Goal: Task Accomplishment & Management: Manage account settings

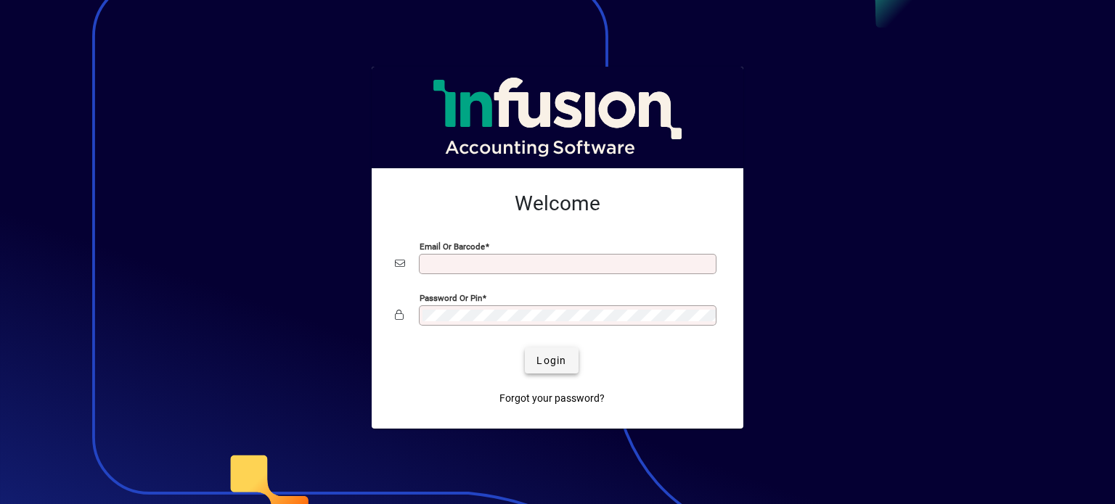
type input "**********"
click at [549, 359] on span "Login" at bounding box center [551, 360] width 30 height 15
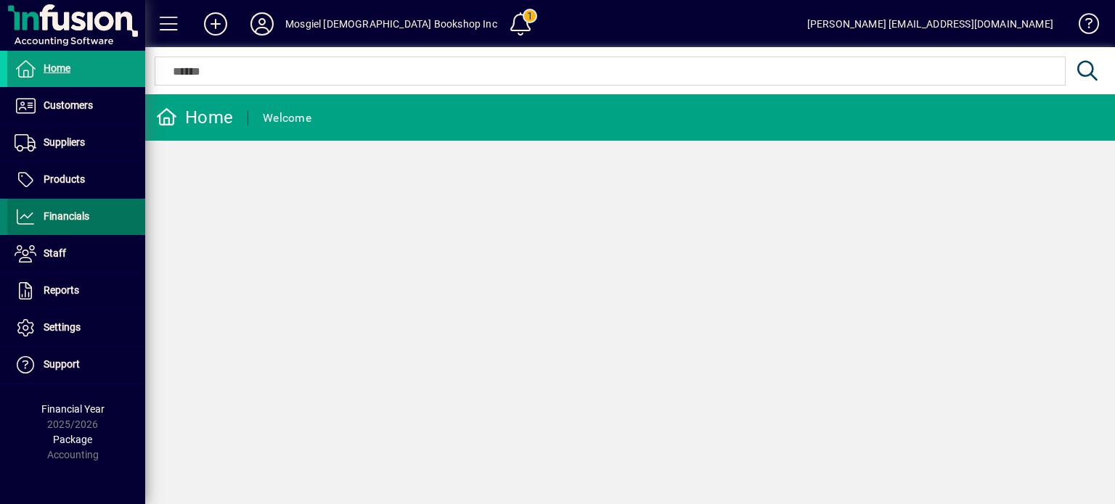
click at [68, 205] on span at bounding box center [76, 217] width 138 height 35
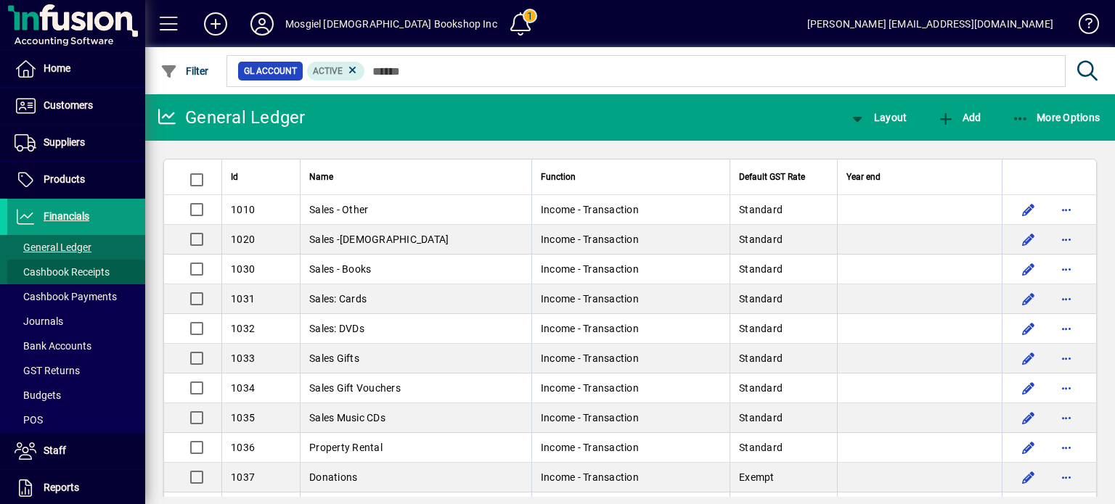
click at [78, 270] on span "Cashbook Receipts" at bounding box center [62, 272] width 95 height 12
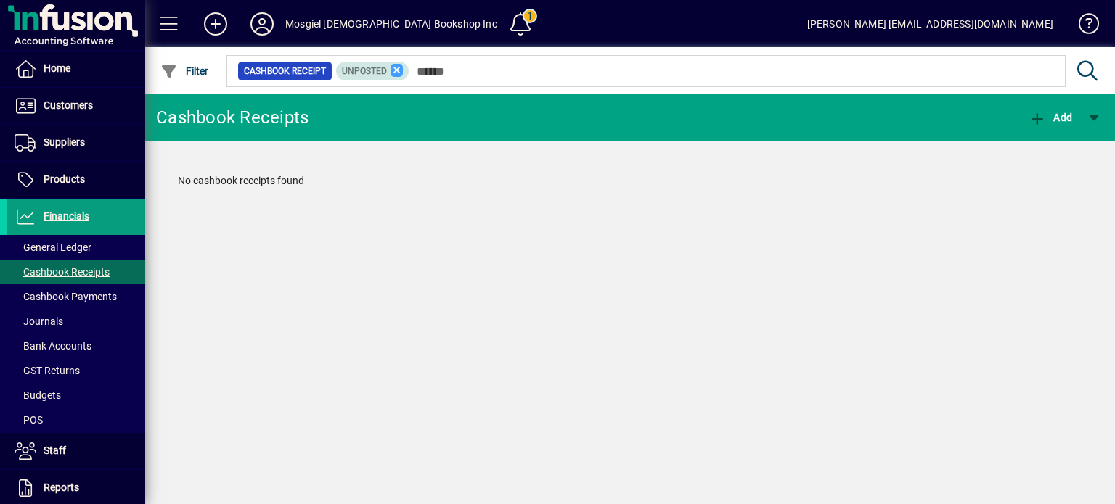
click at [392, 65] on icon at bounding box center [396, 70] width 13 height 13
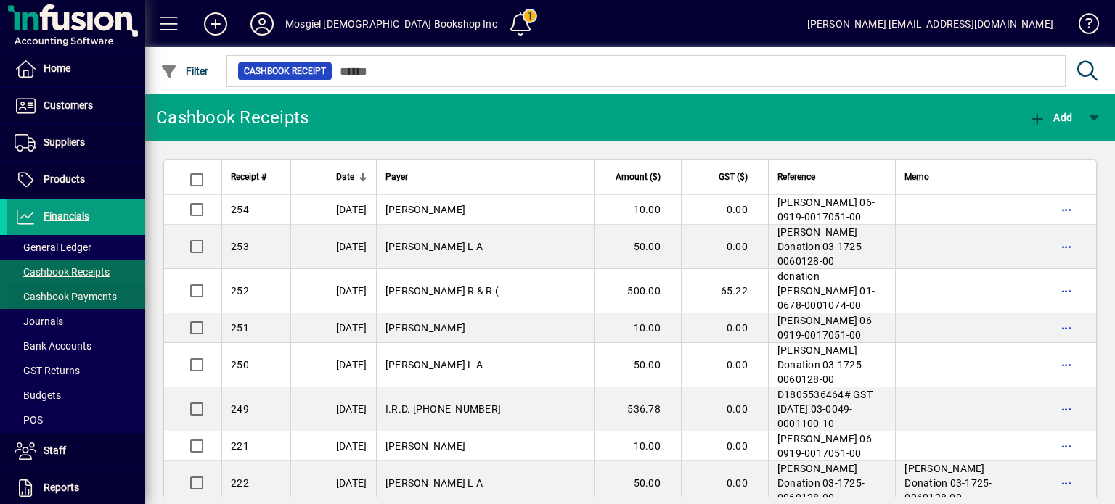
click at [54, 292] on span "Cashbook Payments" at bounding box center [66, 297] width 102 height 12
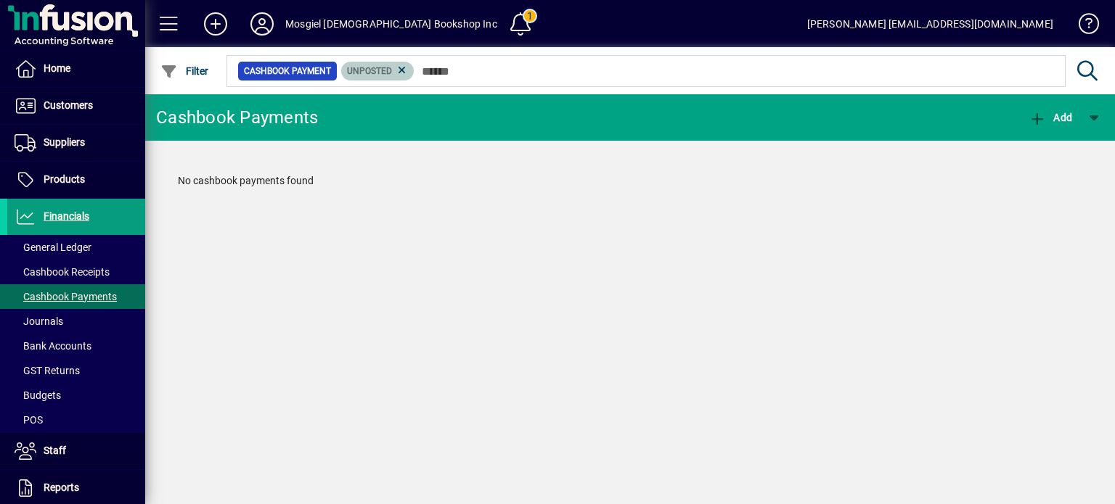
click at [377, 66] on span "Unposted" at bounding box center [369, 71] width 45 height 10
click at [399, 66] on icon at bounding box center [401, 70] width 13 height 13
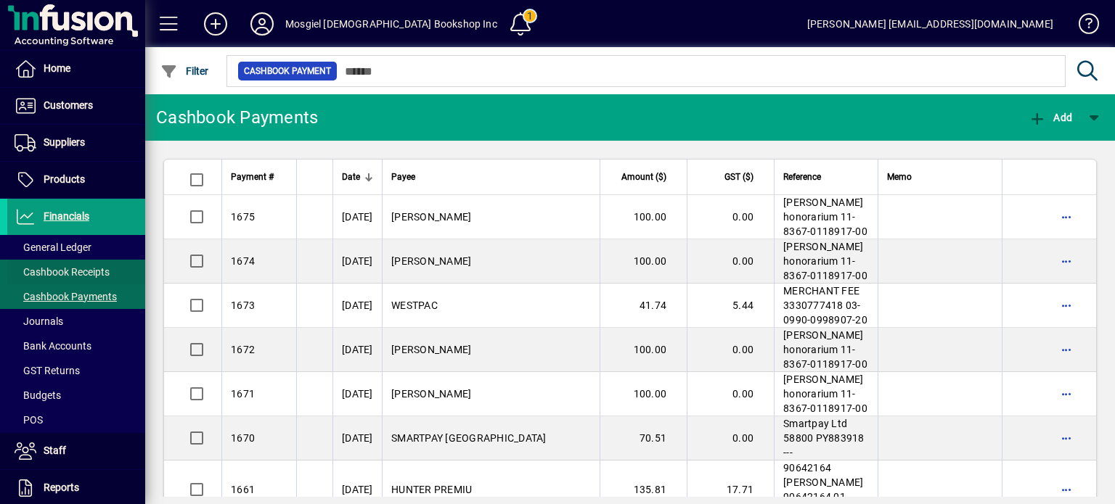
click at [81, 269] on span "Cashbook Receipts" at bounding box center [62, 272] width 95 height 12
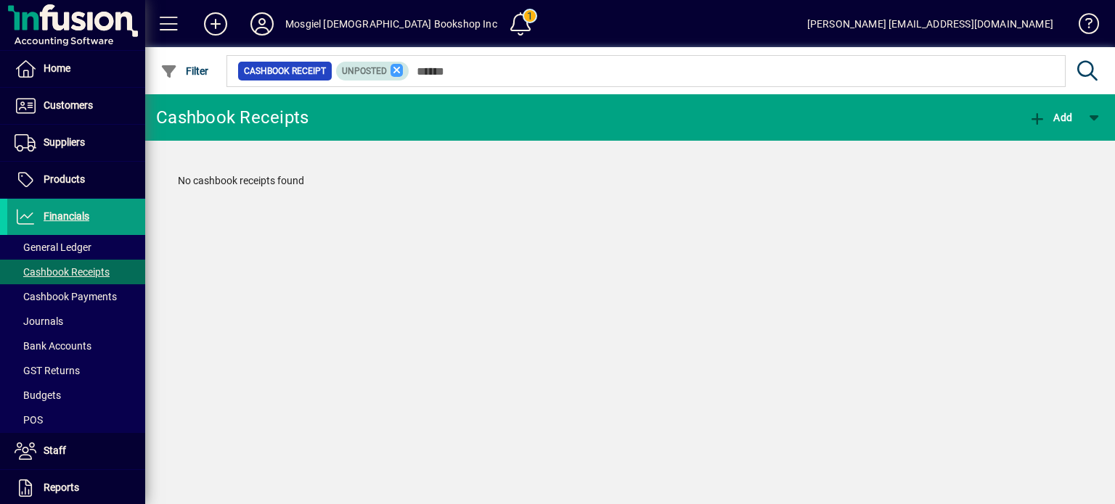
click at [395, 69] on icon at bounding box center [396, 70] width 13 height 13
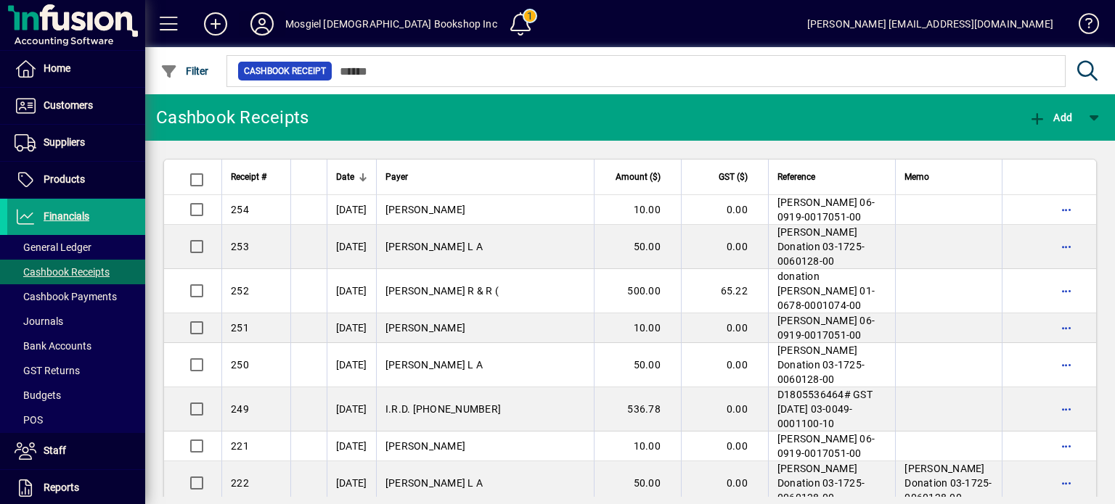
click at [268, 17] on icon at bounding box center [261, 23] width 29 height 23
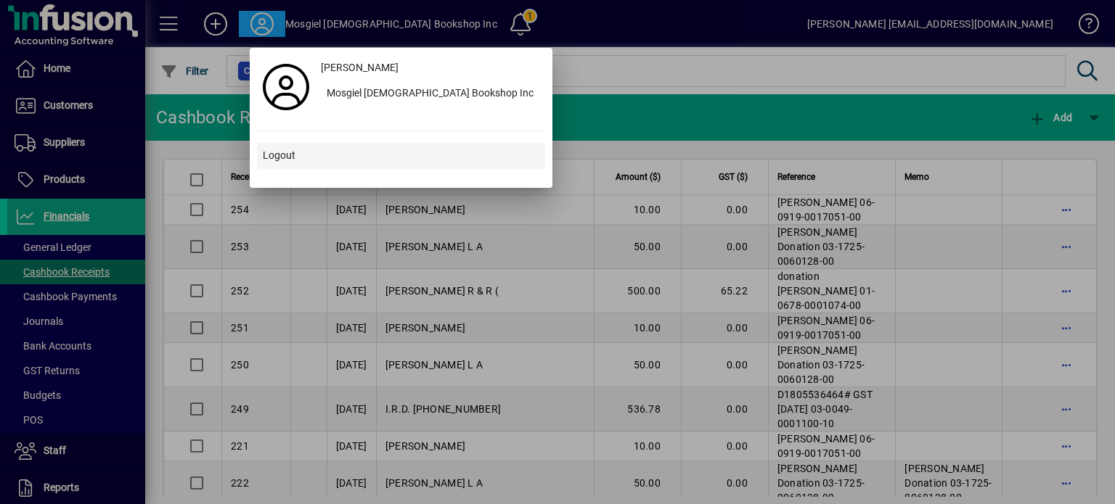
click at [275, 150] on span "Logout" at bounding box center [279, 155] width 33 height 15
